Goal: Register for event/course

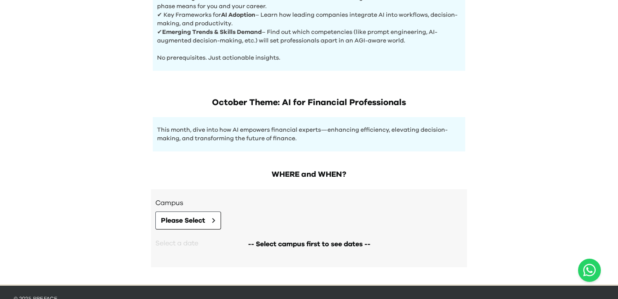
scroll to position [415, 0]
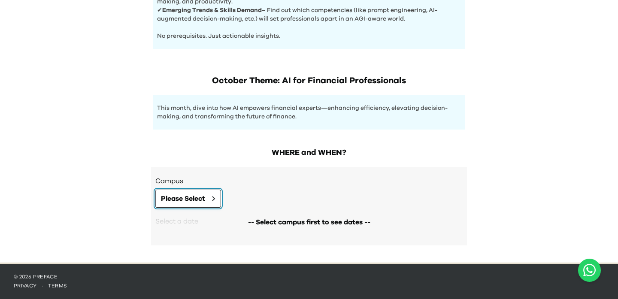
click at [199, 200] on span "Please Select" at bounding box center [183, 199] width 44 height 10
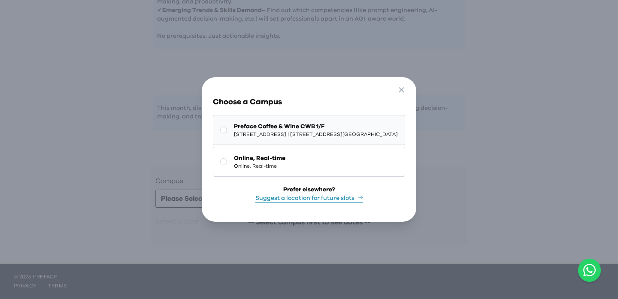
click at [319, 135] on span "[STREET_ADDRESS] | [STREET_ADDRESS][GEOGRAPHIC_DATA]" at bounding box center [316, 134] width 164 height 7
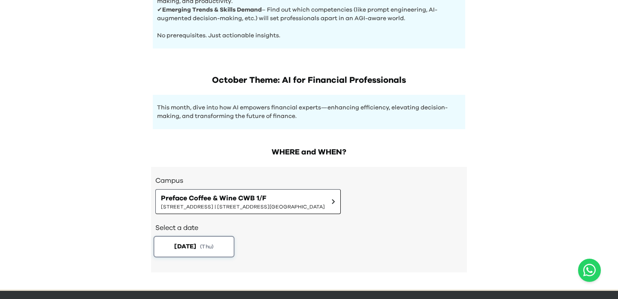
click at [228, 245] on button "[DATE] ( Thu )" at bounding box center [194, 246] width 81 height 21
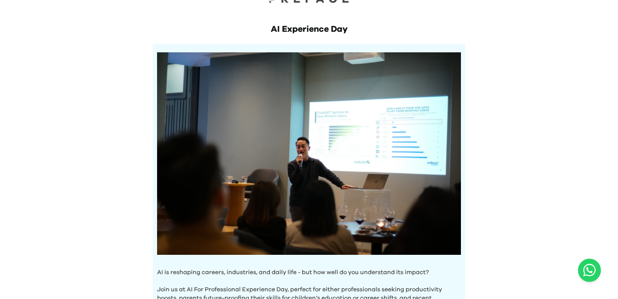
scroll to position [26, 0]
